Goal: Task Accomplishment & Management: Manage account settings

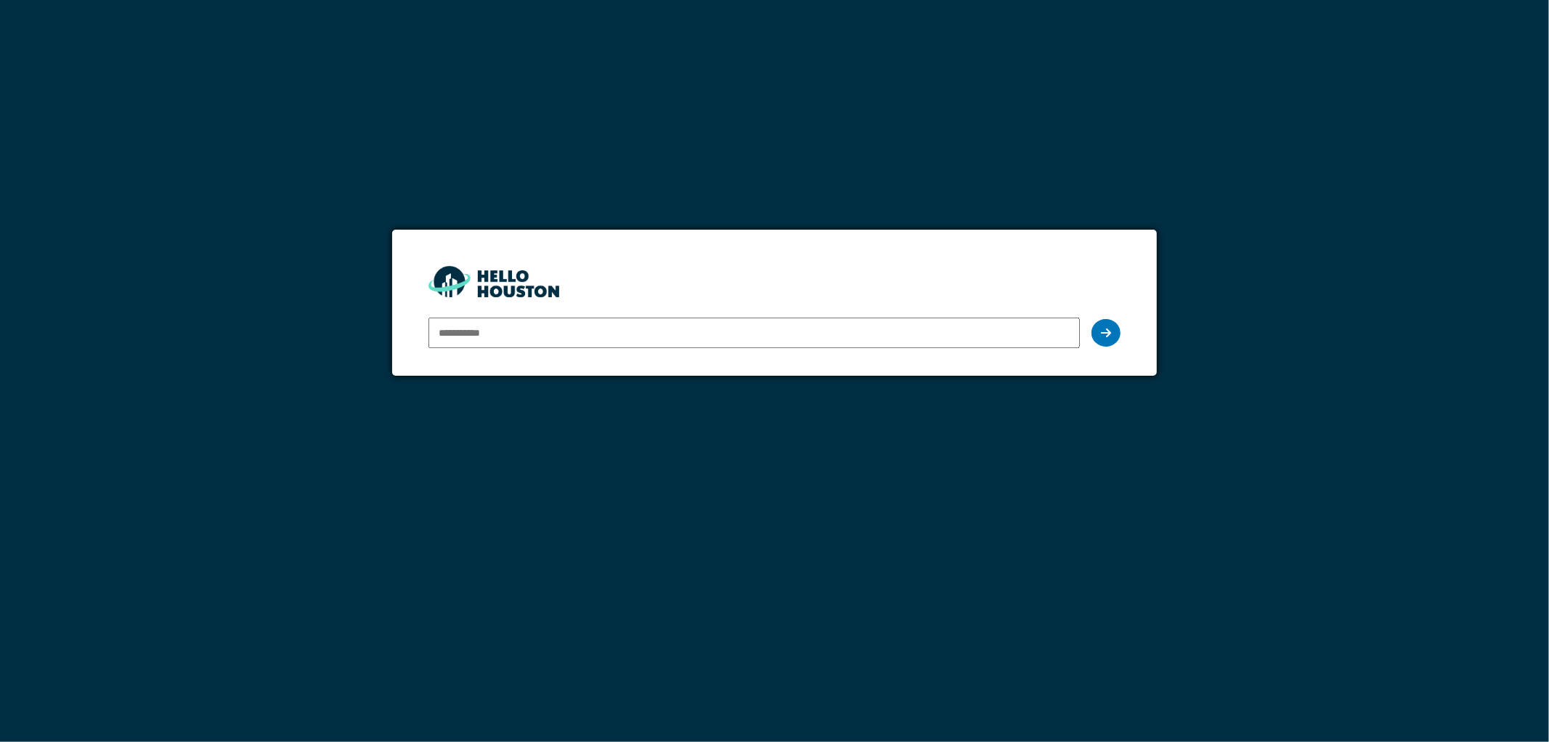
type input "**********"
click at [862, 335] on input "**********" at bounding box center [755, 332] width 652 height 31
click at [1106, 328] on icon at bounding box center [1106, 333] width 10 height 12
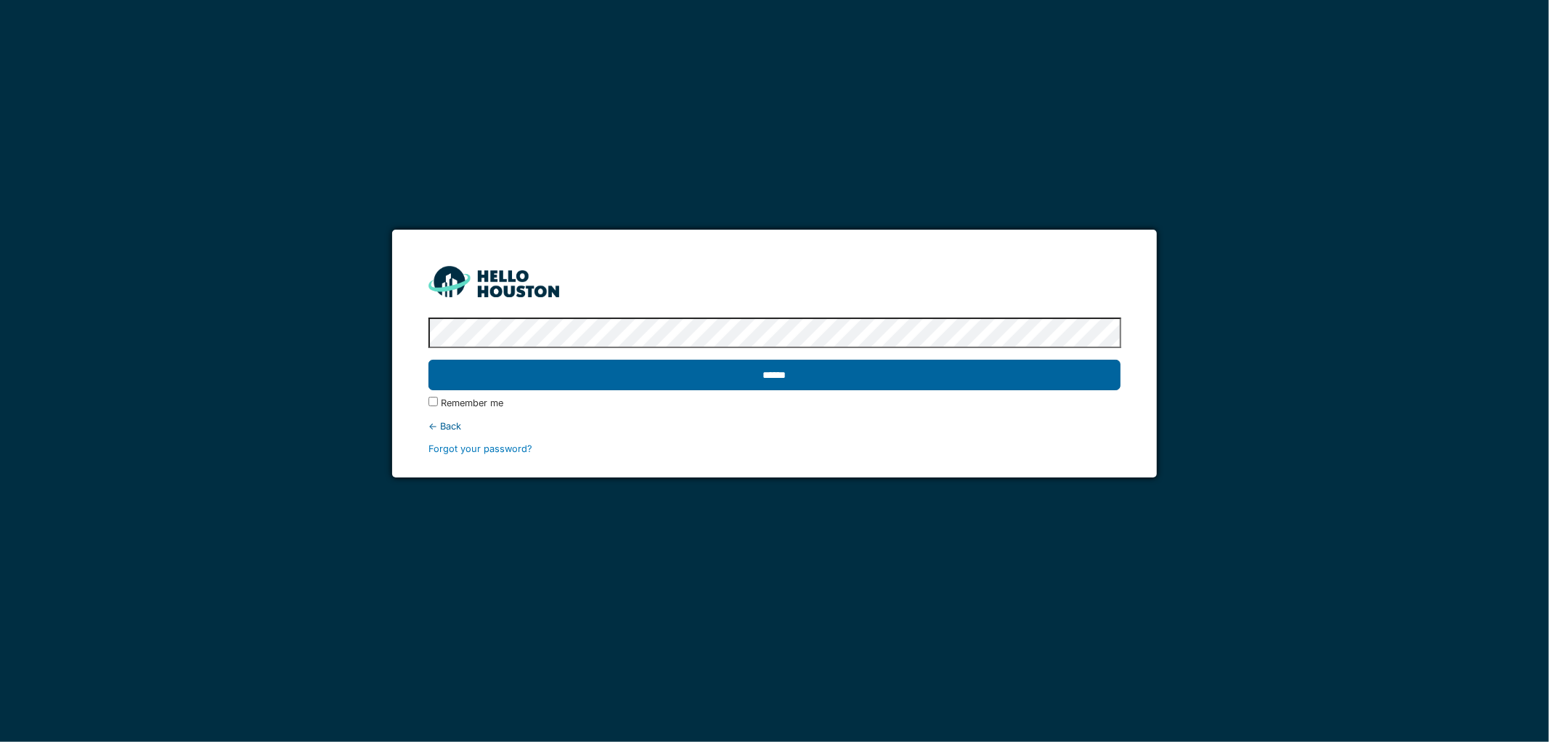
click at [830, 381] on input "******" at bounding box center [775, 375] width 693 height 31
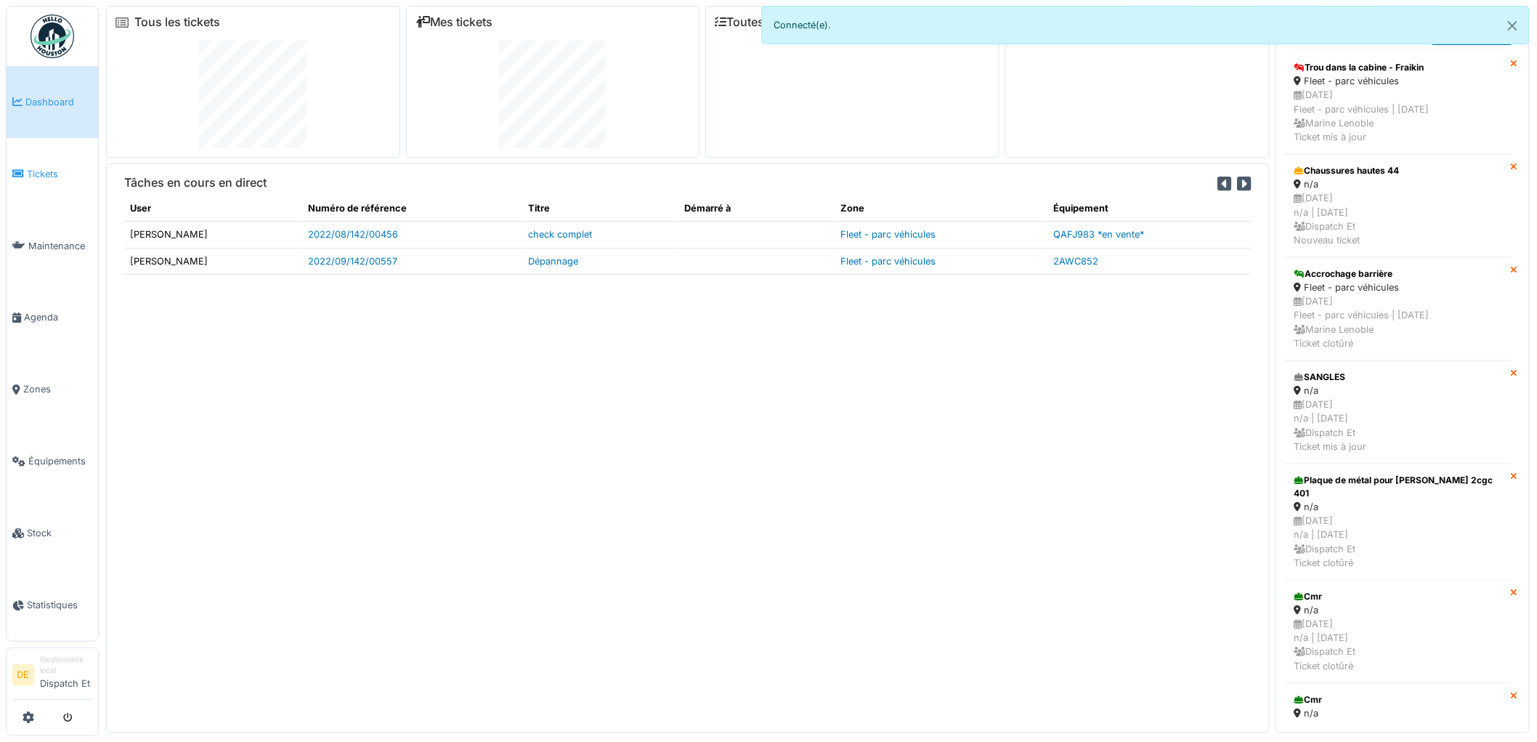
click at [42, 173] on span "Tickets" at bounding box center [59, 174] width 65 height 14
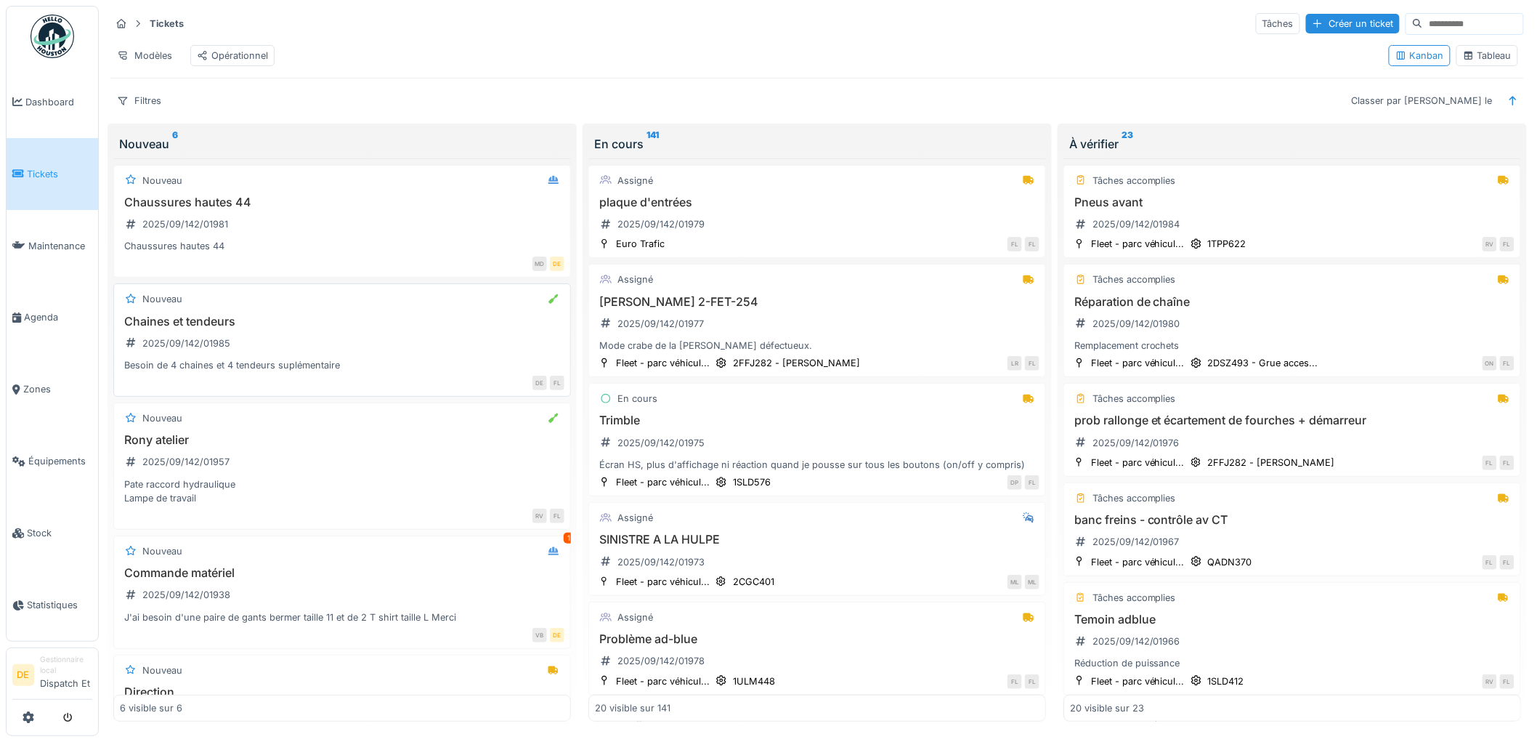
click at [291, 349] on div "Chaines et tendeurs 2025/09/142/01985 Besoin de 4 chaines et 4 tendeurs supléme…" at bounding box center [342, 344] width 445 height 58
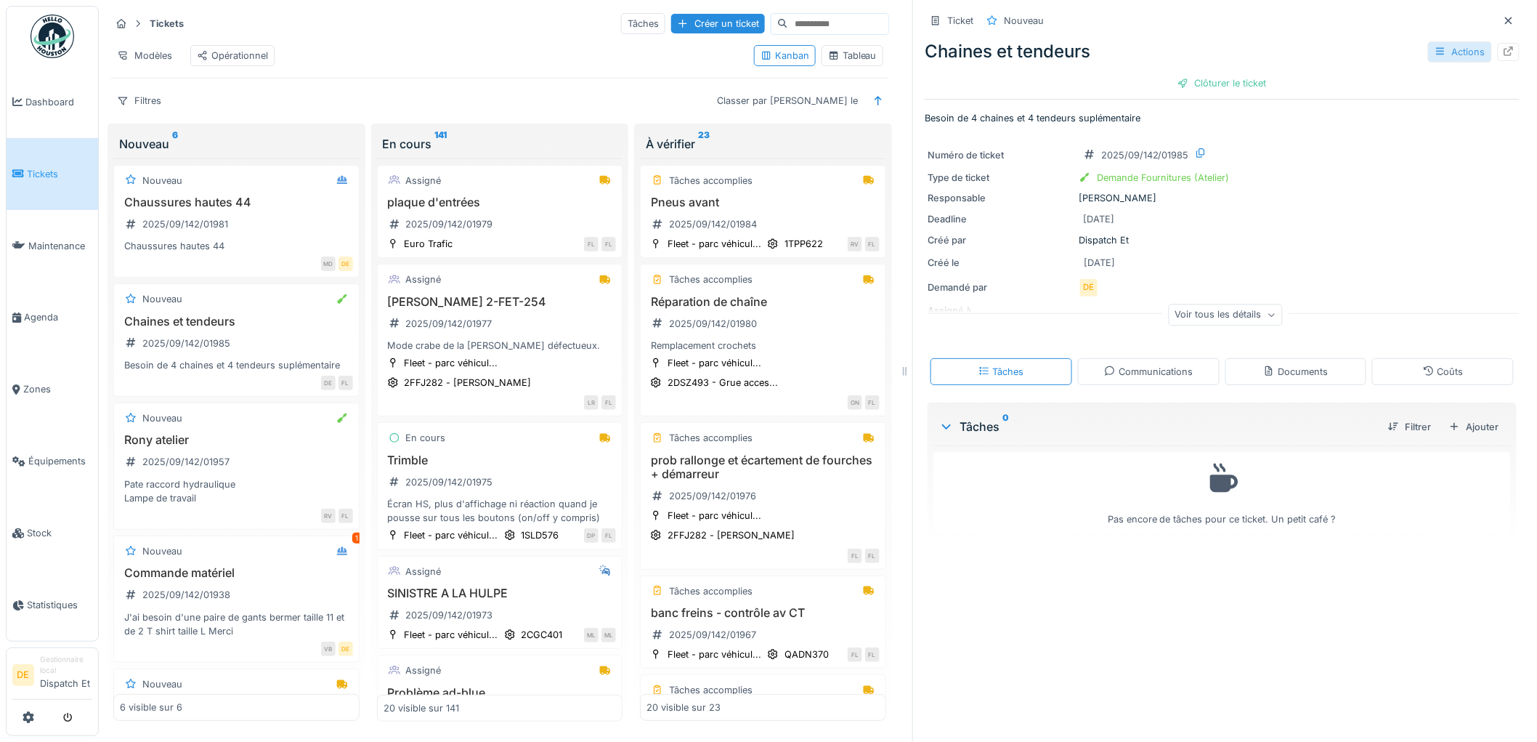
click at [1446, 56] on div "Actions" at bounding box center [1460, 51] width 64 height 21
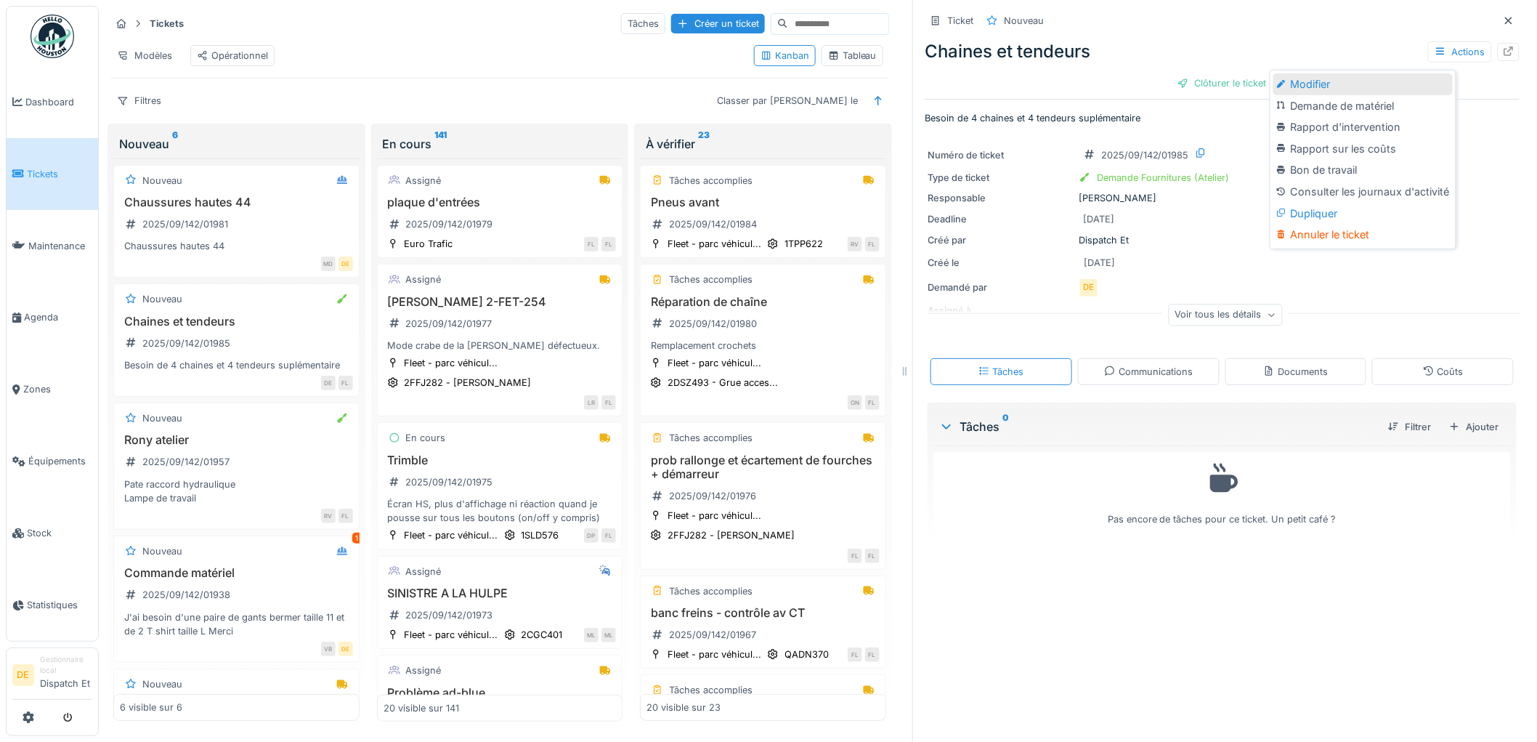
click at [1300, 84] on div "Modifier" at bounding box center [1362, 84] width 179 height 22
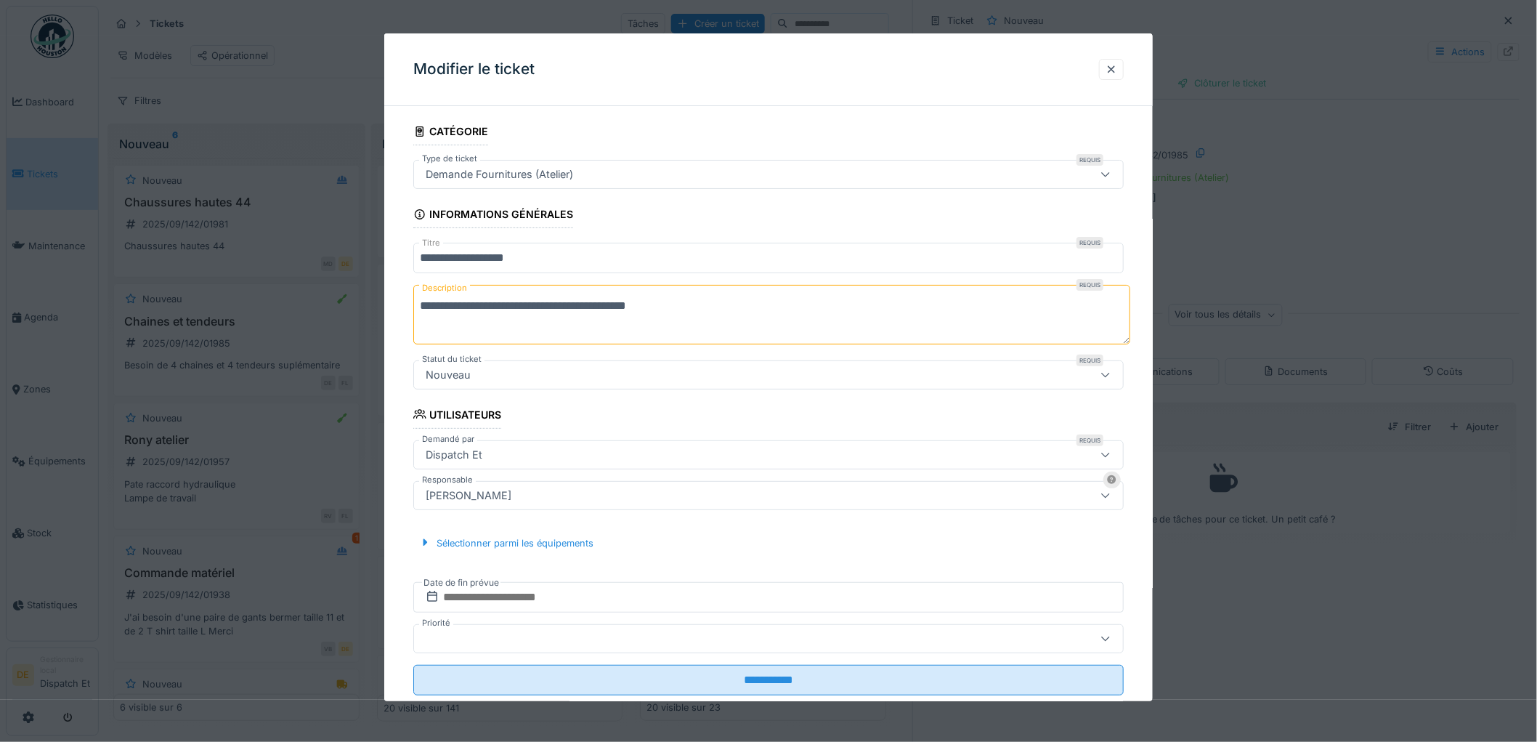
scroll to position [35, 0]
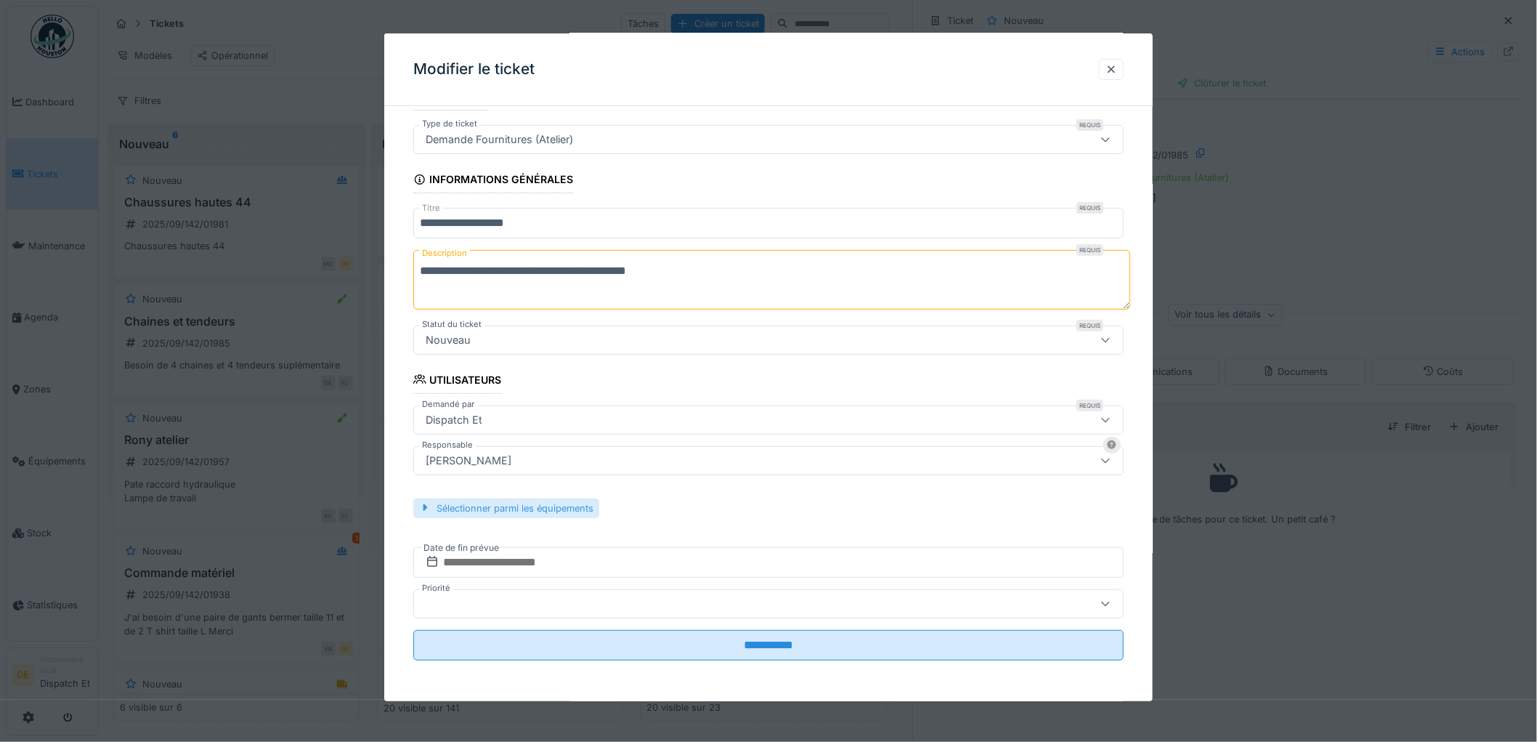
click at [581, 510] on div "Sélectionner parmi les équipements" at bounding box center [506, 508] width 186 height 20
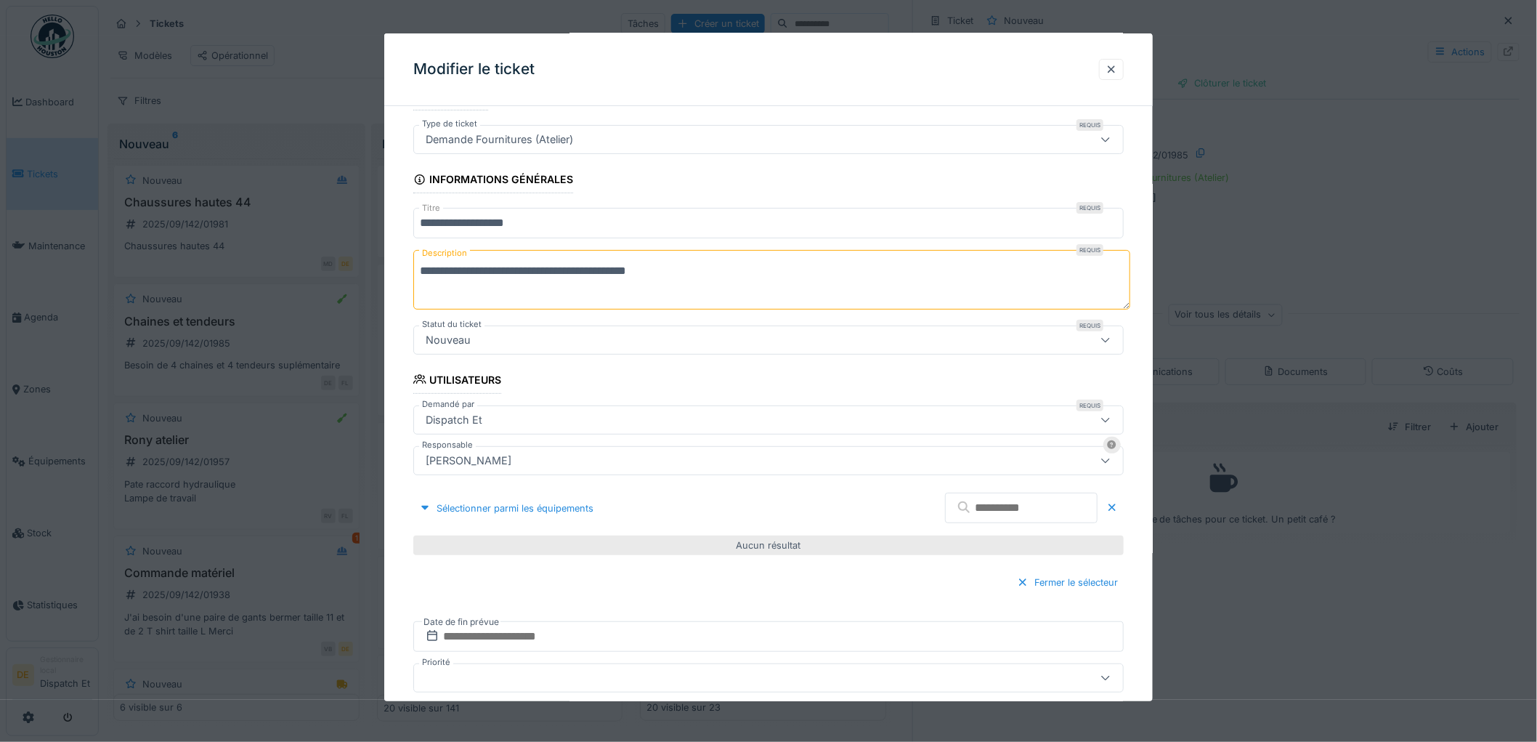
scroll to position [110, 0]
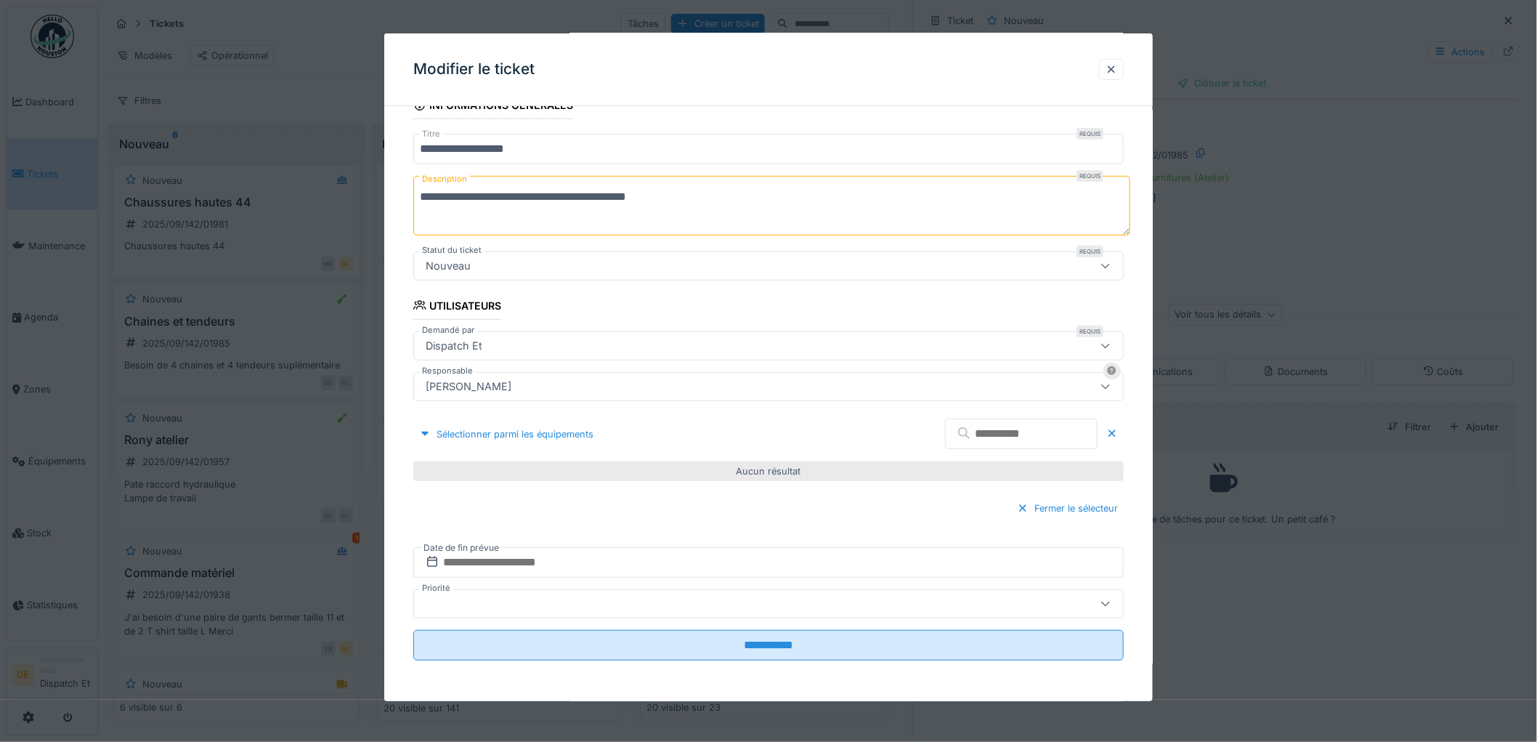
click at [957, 429] on icon at bounding box center [964, 433] width 15 height 12
click at [963, 427] on input "text" at bounding box center [1021, 433] width 153 height 31
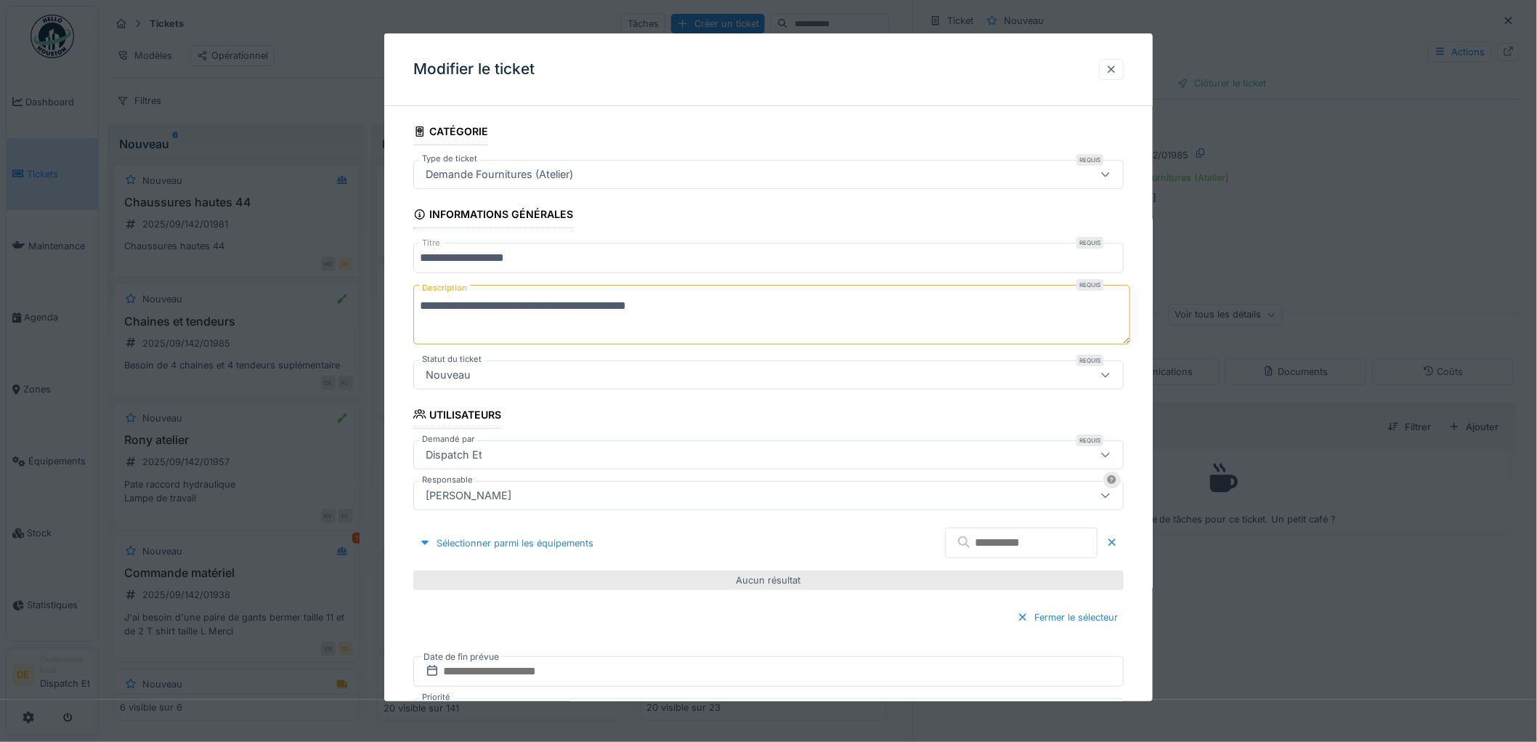
click at [1113, 68] on div at bounding box center [1111, 69] width 12 height 14
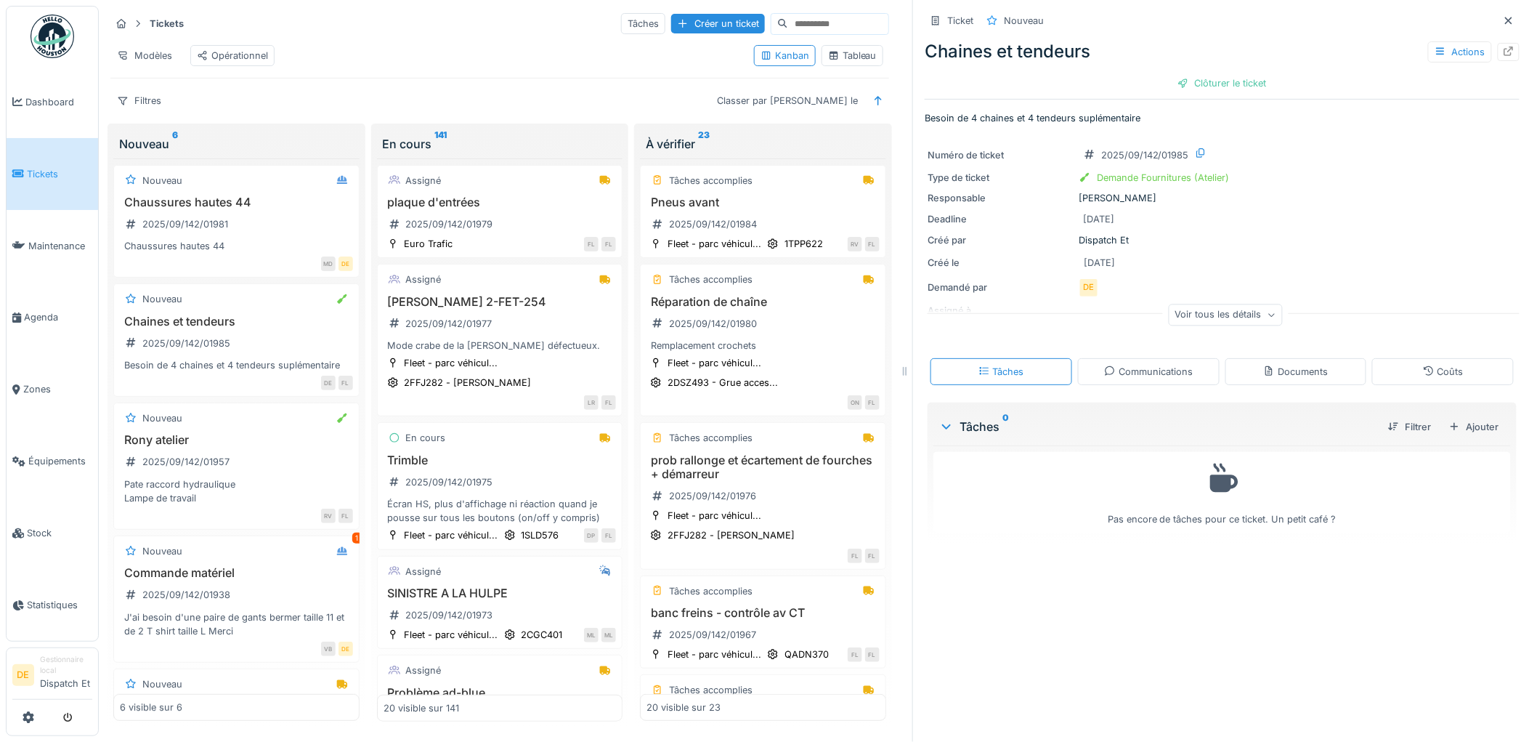
click at [1223, 304] on div "Voir tous les détails" at bounding box center [1225, 314] width 114 height 21
click at [1449, 426] on div at bounding box center [1455, 433] width 12 height 14
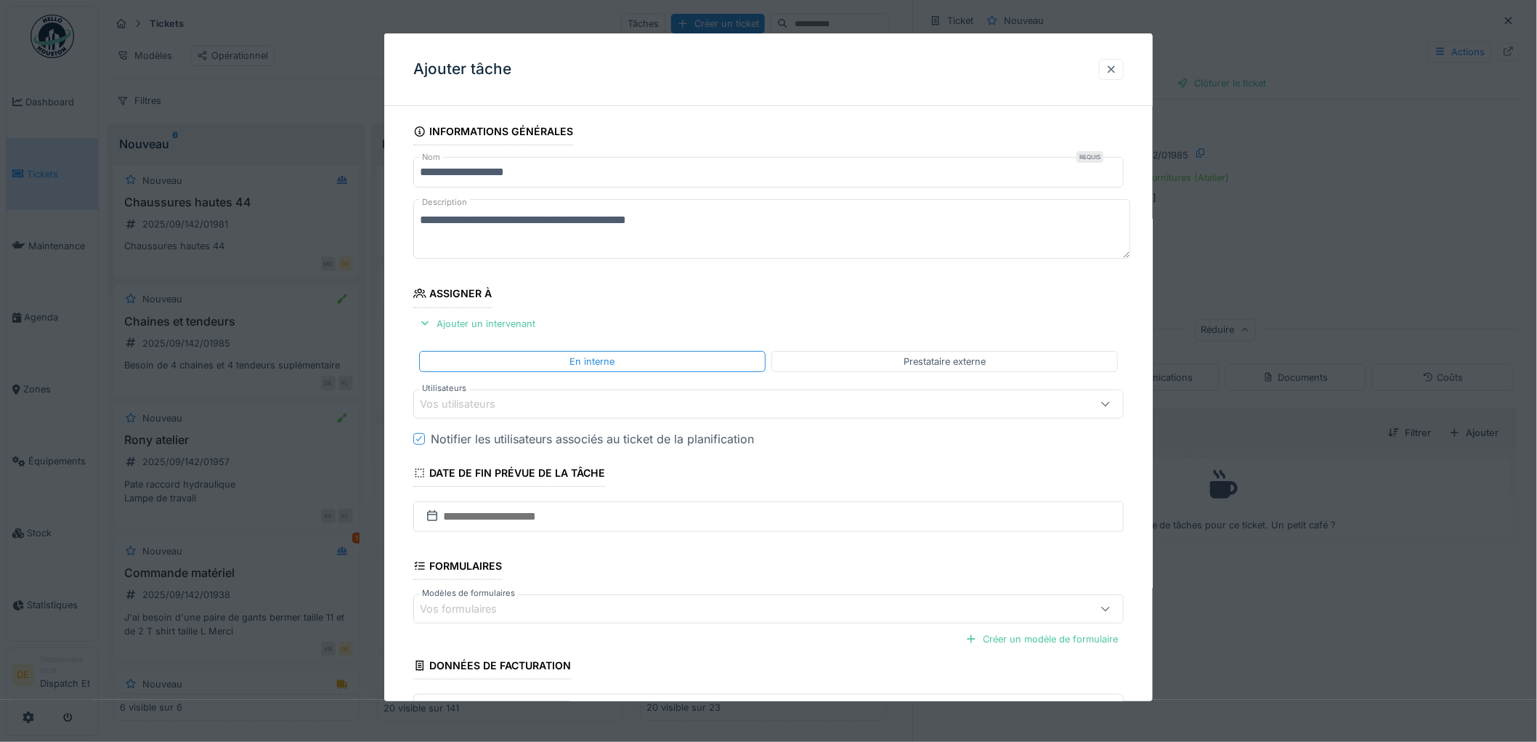
click at [1113, 69] on div at bounding box center [1111, 69] width 12 height 14
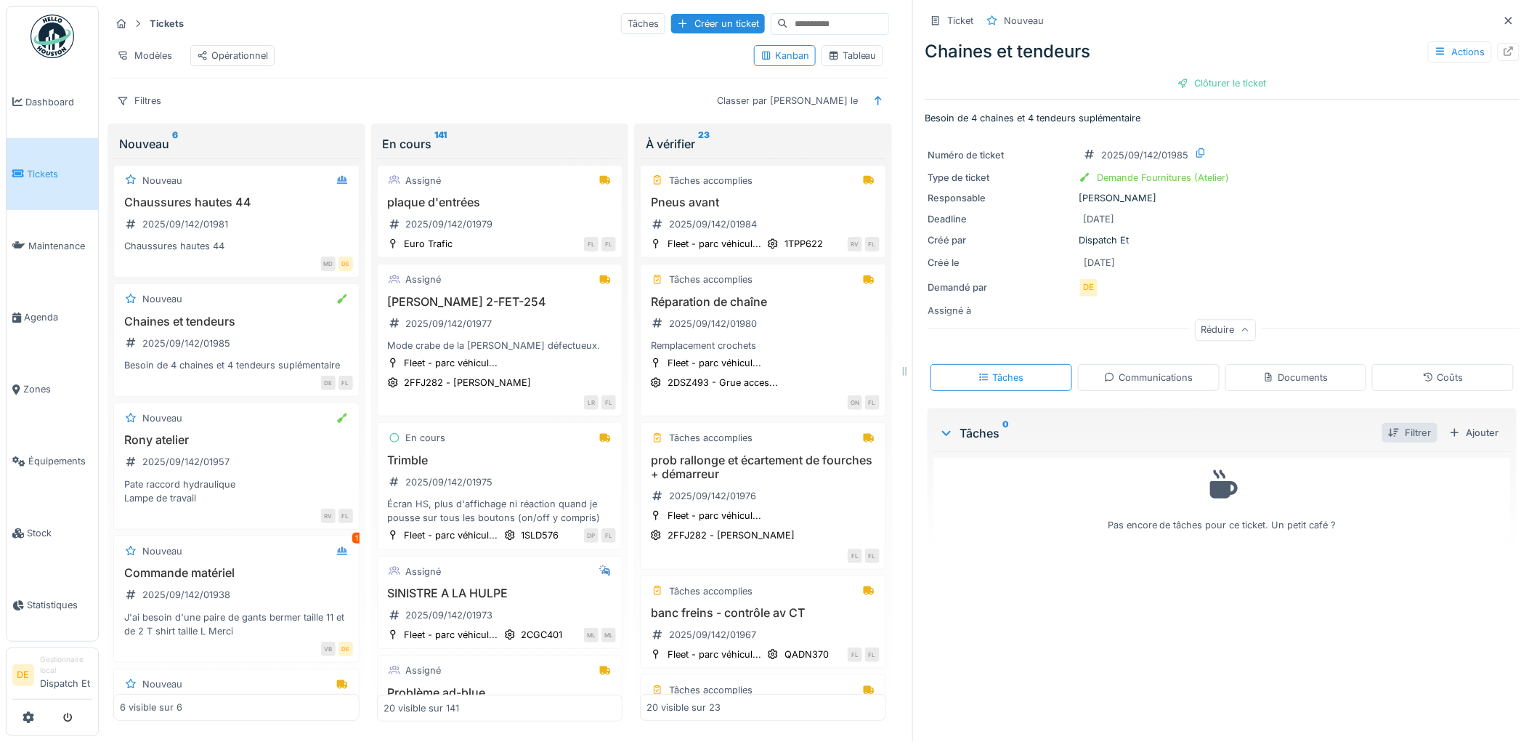
click at [1392, 430] on div "Filtrer" at bounding box center [1409, 433] width 55 height 20
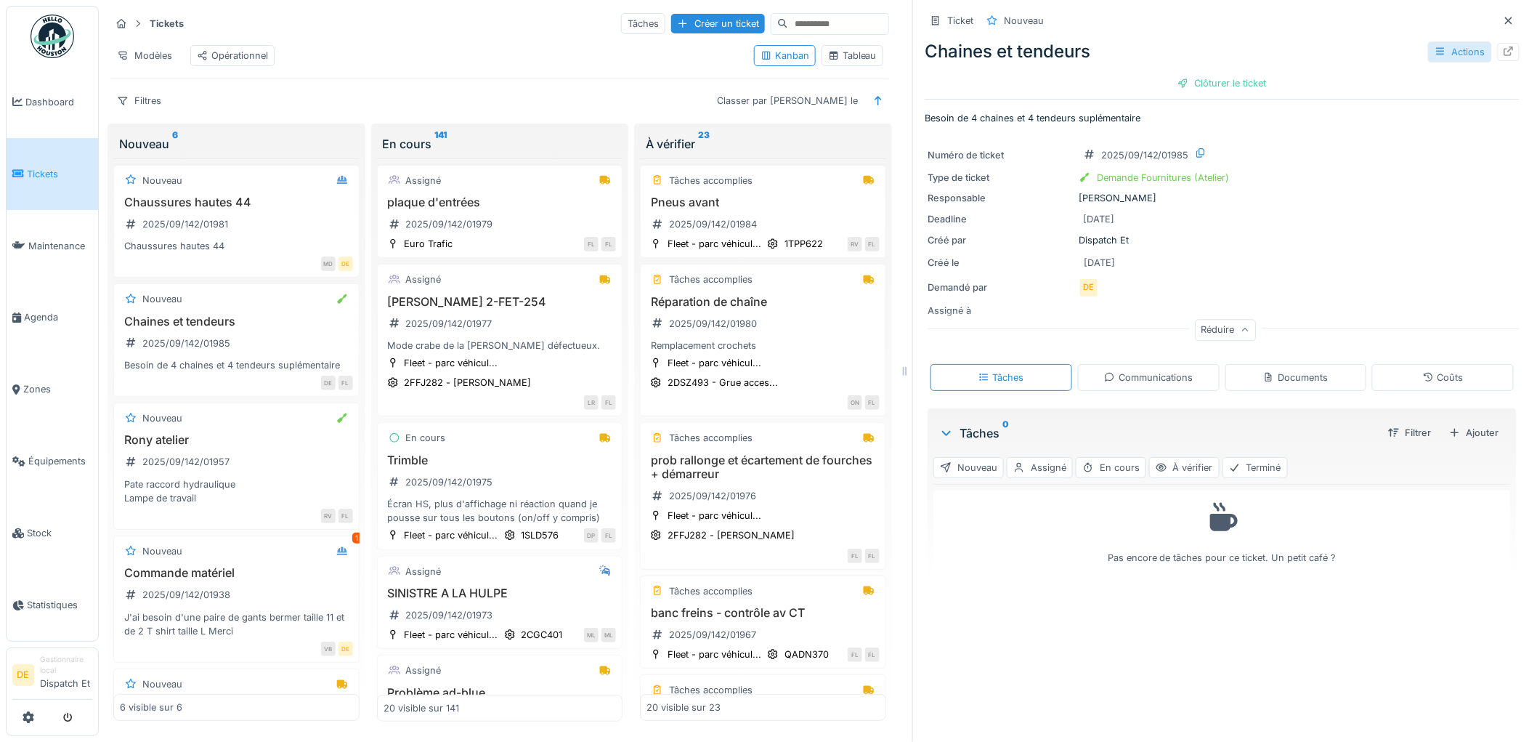
click at [1435, 53] on icon at bounding box center [1441, 50] width 12 height 9
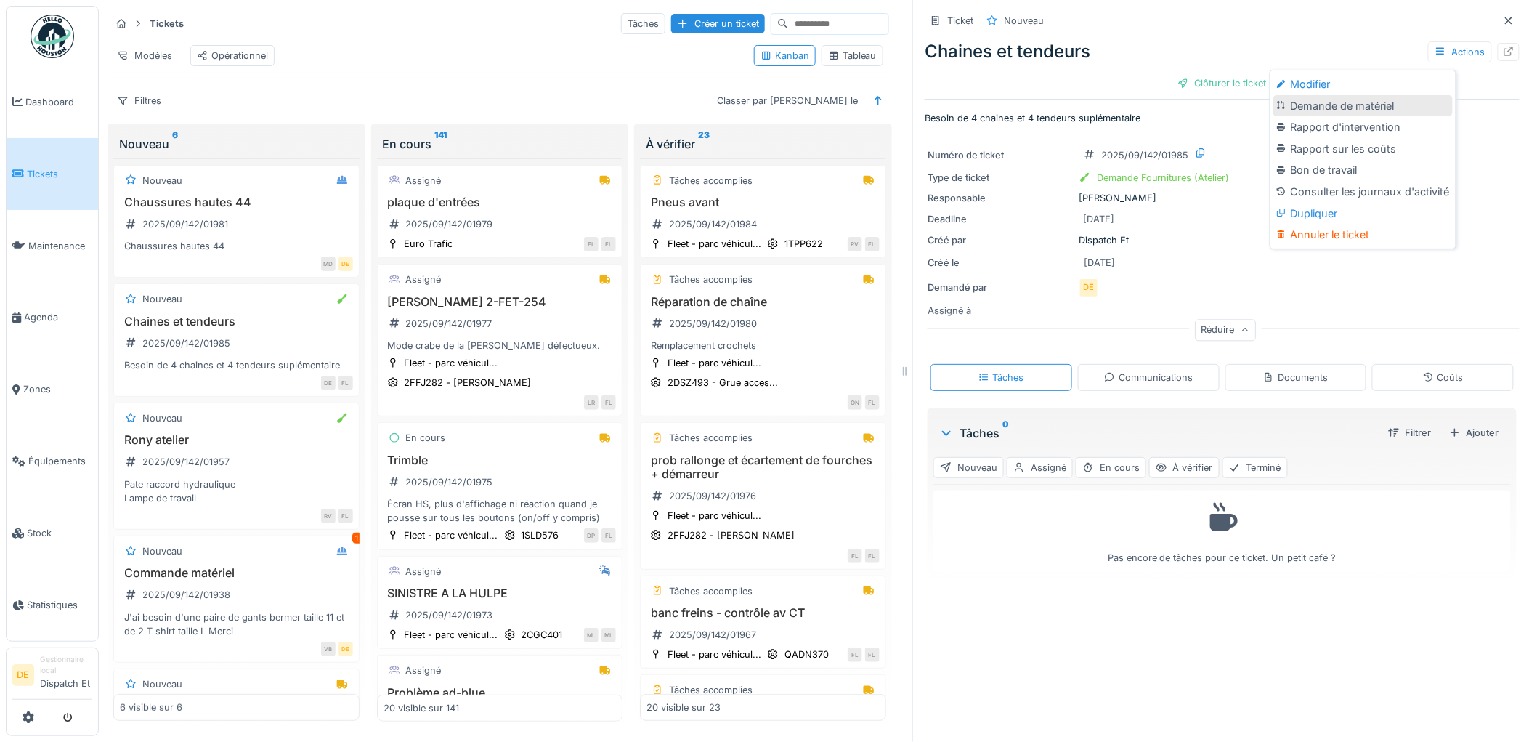
click at [1356, 105] on div "Demande de matériel" at bounding box center [1362, 106] width 179 height 22
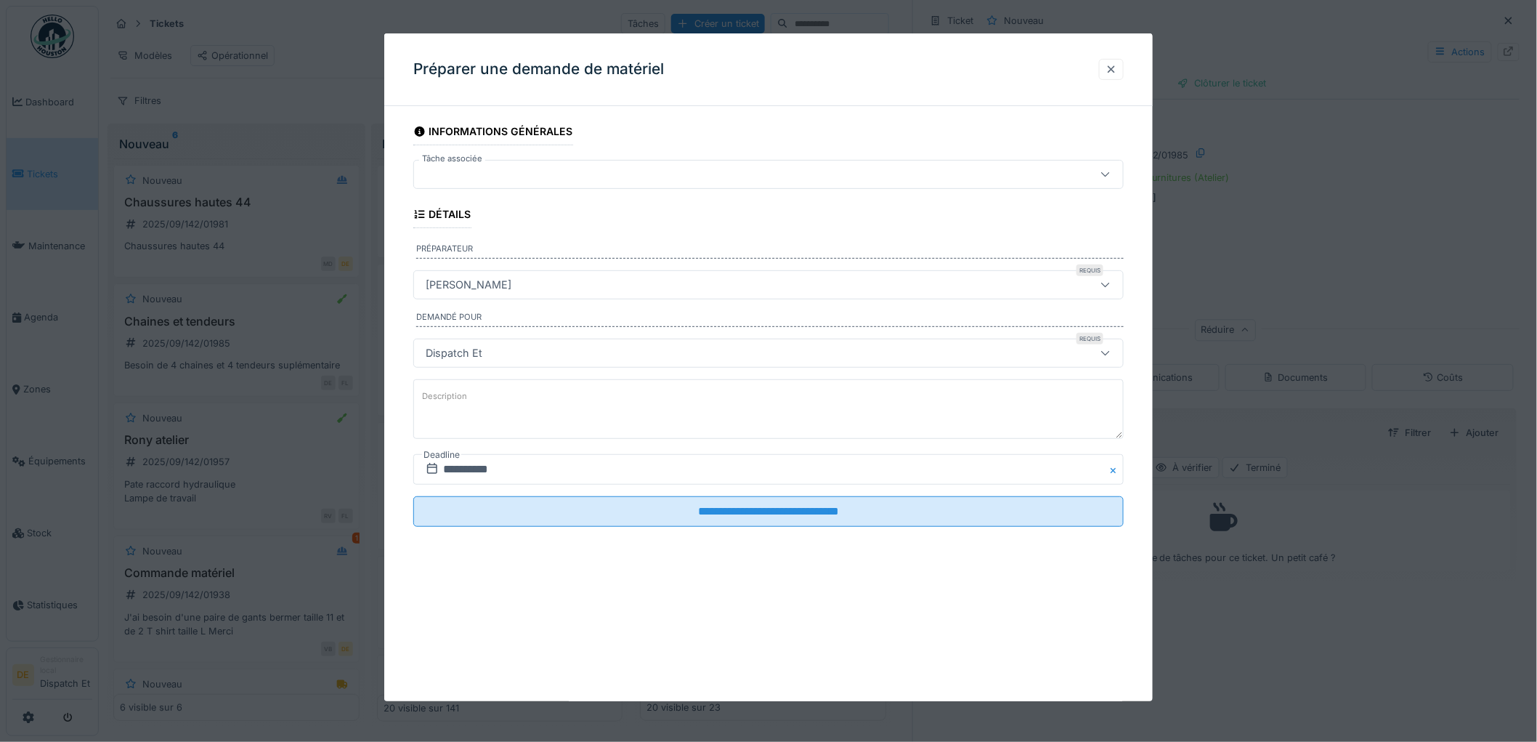
click at [1117, 73] on div at bounding box center [1111, 69] width 12 height 14
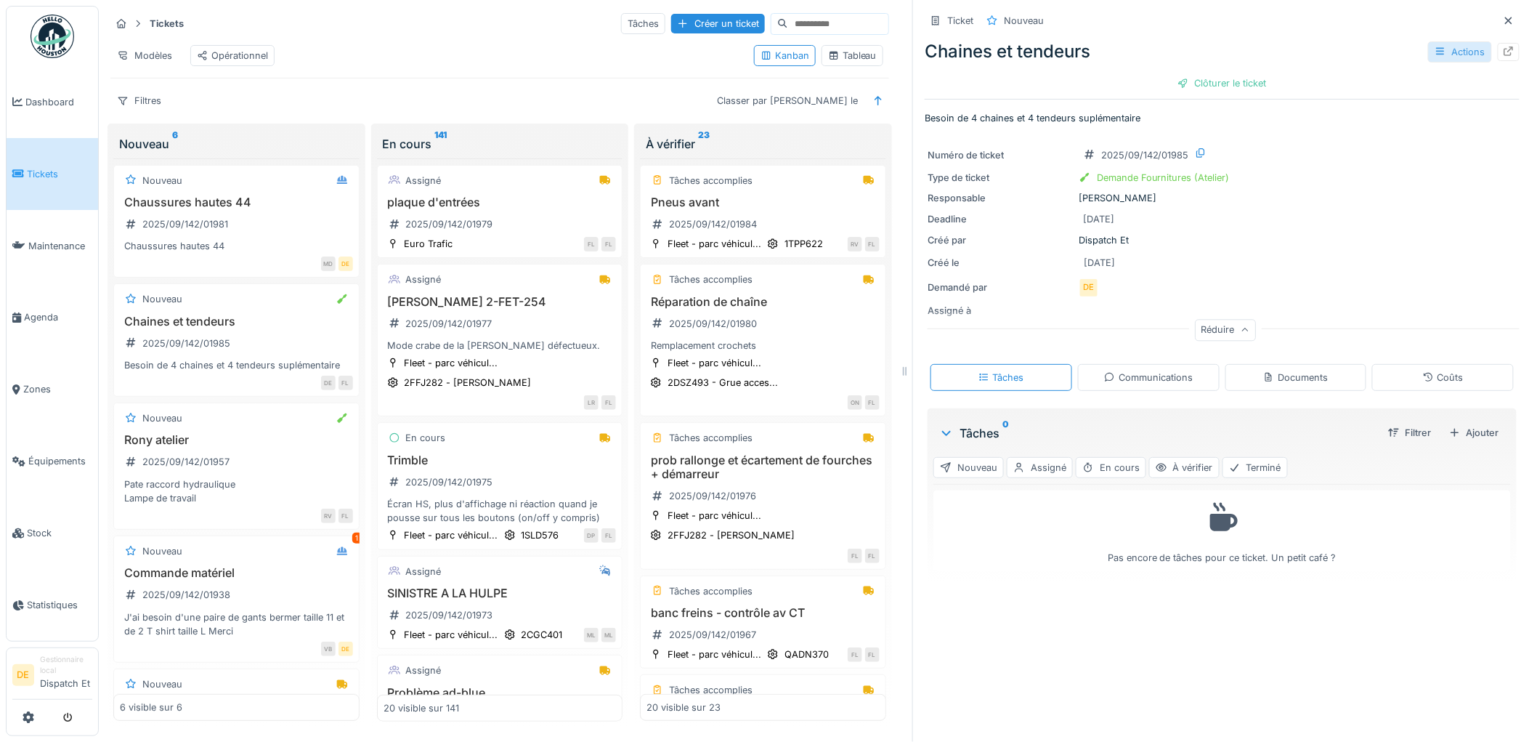
click at [1428, 53] on div "Actions" at bounding box center [1460, 51] width 64 height 21
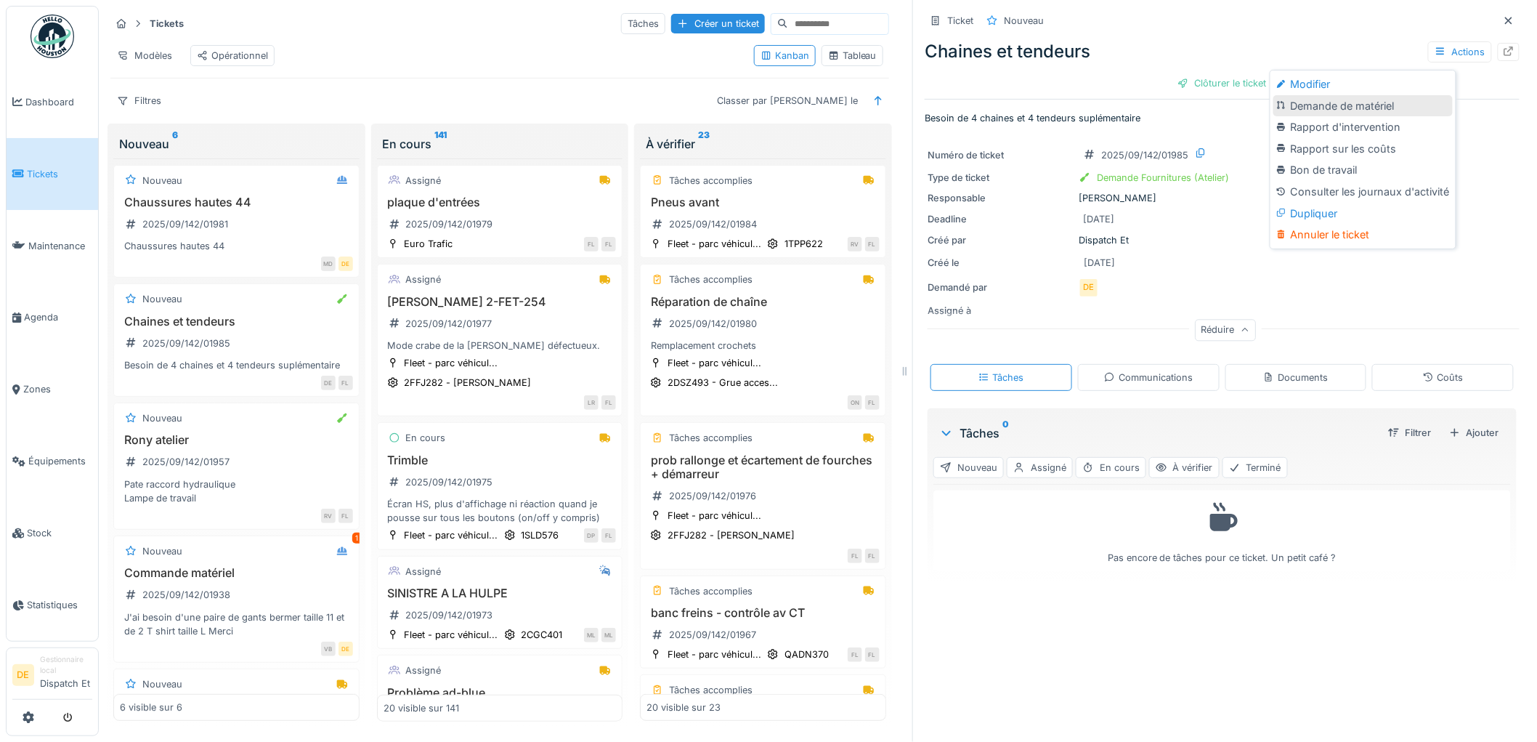
click at [1342, 110] on div "Demande de matériel" at bounding box center [1362, 106] width 179 height 22
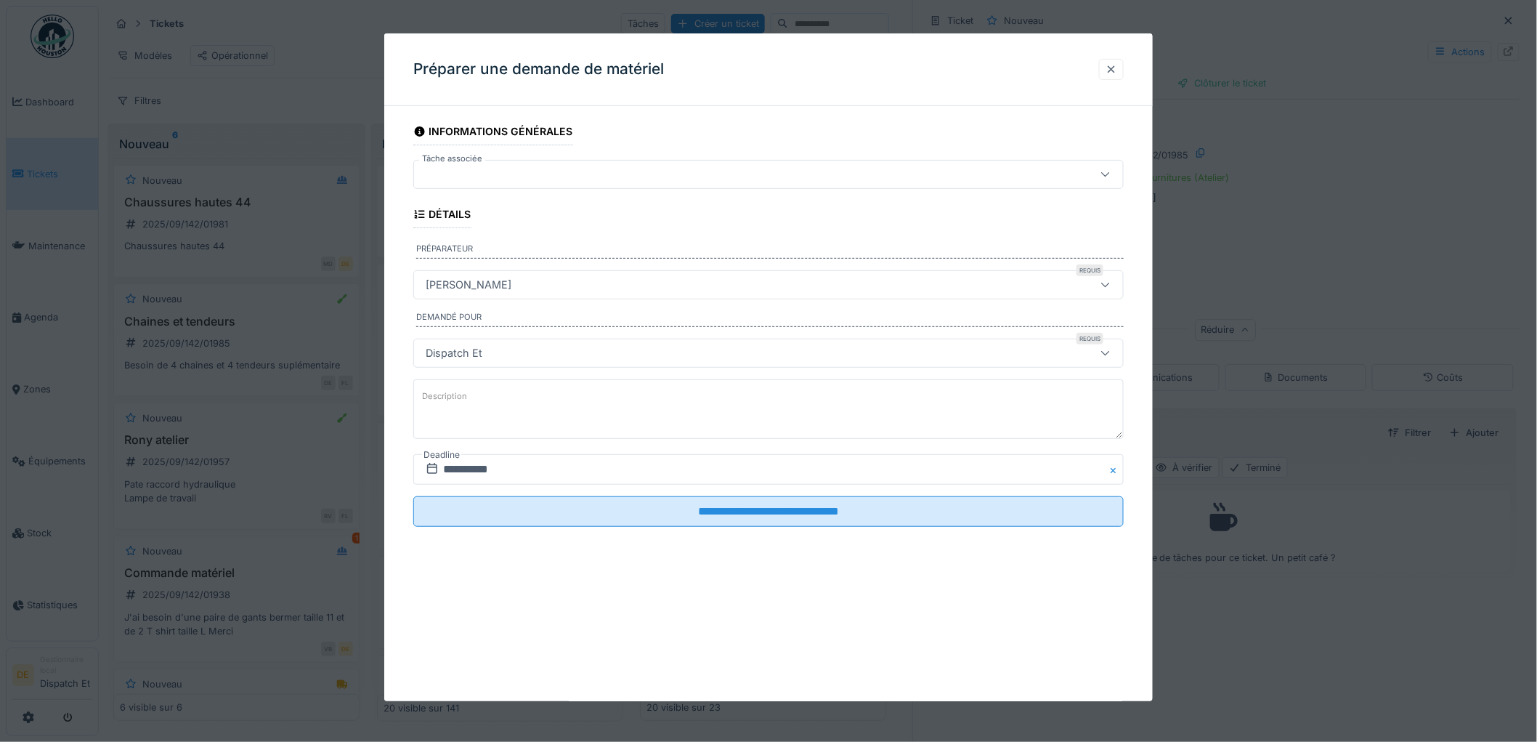
click at [1117, 64] on div at bounding box center [1111, 69] width 12 height 14
